Goal: Find specific page/section: Find specific page/section

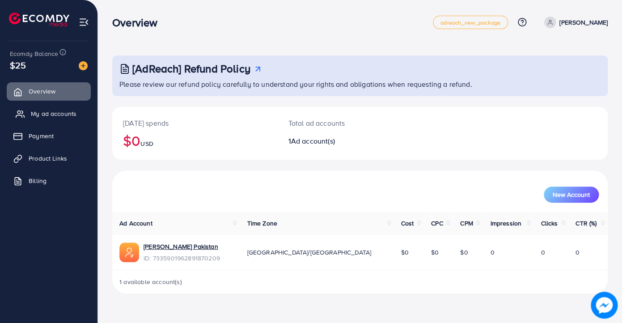
click at [65, 121] on link "My ad accounts" at bounding box center [49, 114] width 84 height 18
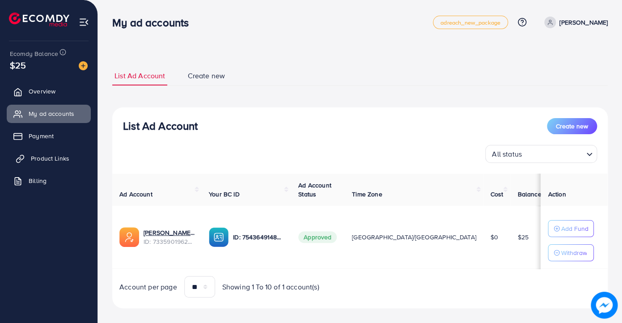
click at [59, 159] on span "Product Links" at bounding box center [50, 158] width 38 height 9
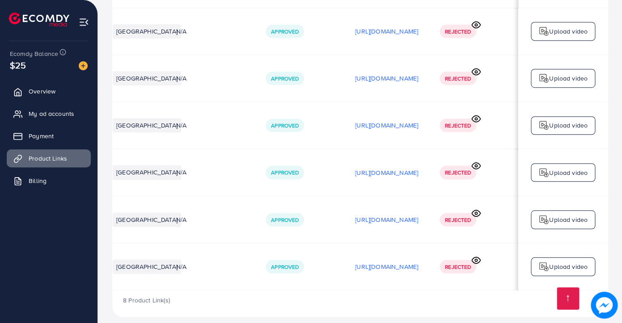
scroll to position [0, 213]
click at [475, 255] on icon at bounding box center [475, 259] width 9 height 9
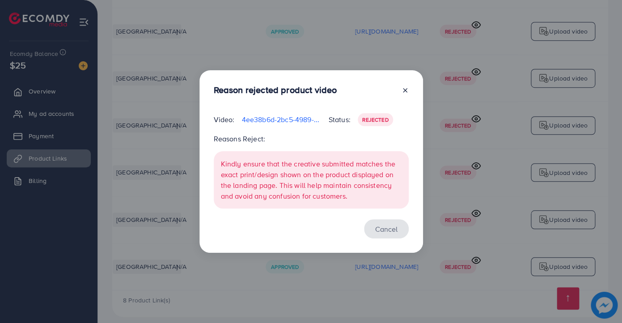
click at [394, 231] on button "Cancel" at bounding box center [386, 228] width 45 height 19
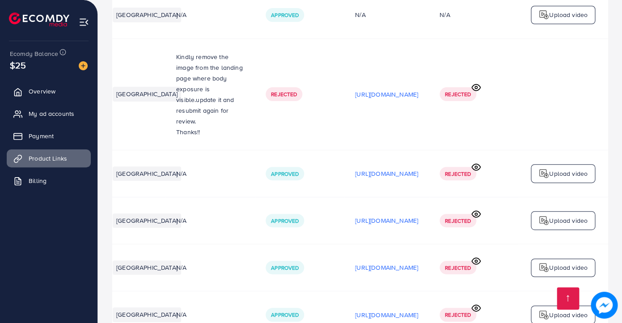
scroll to position [131, 0]
